Goal: Information Seeking & Learning: Learn about a topic

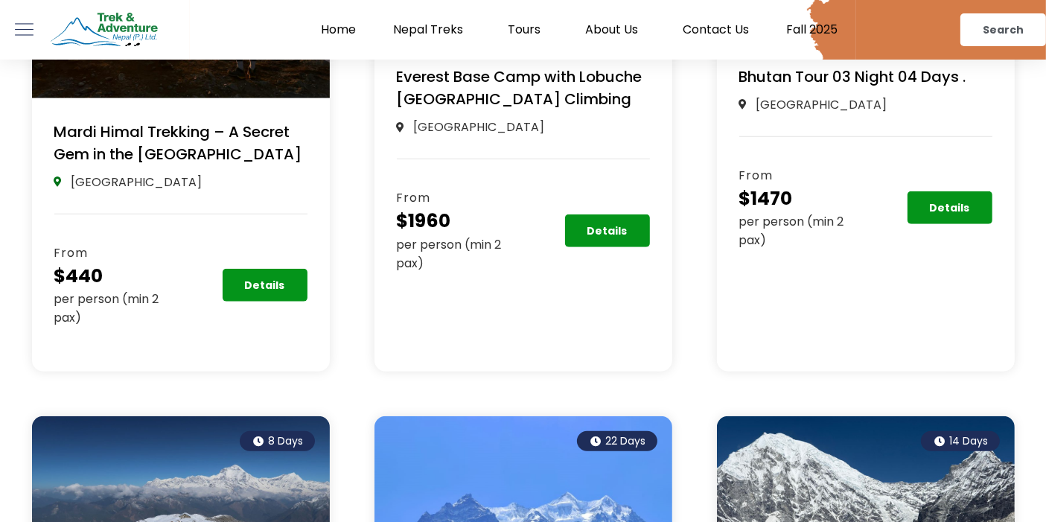
scroll to position [1287, 0]
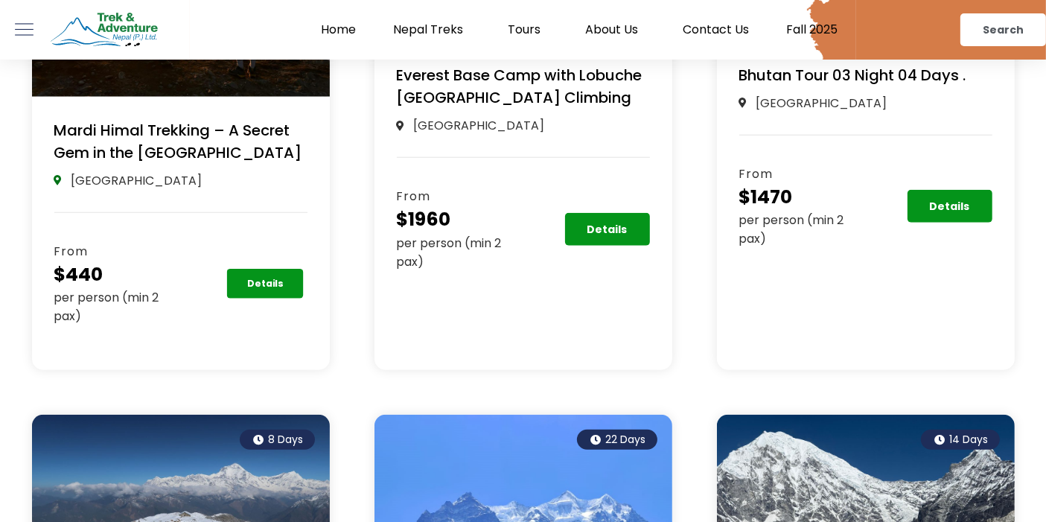
click at [237, 276] on link "Details" at bounding box center [264, 285] width 77 height 30
